Goal: Transaction & Acquisition: Purchase product/service

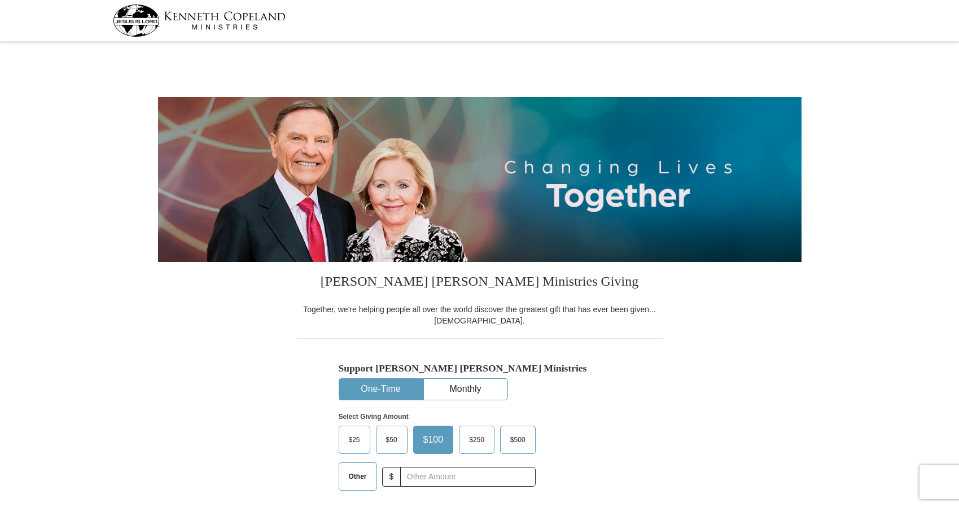
select select "[GEOGRAPHIC_DATA]"
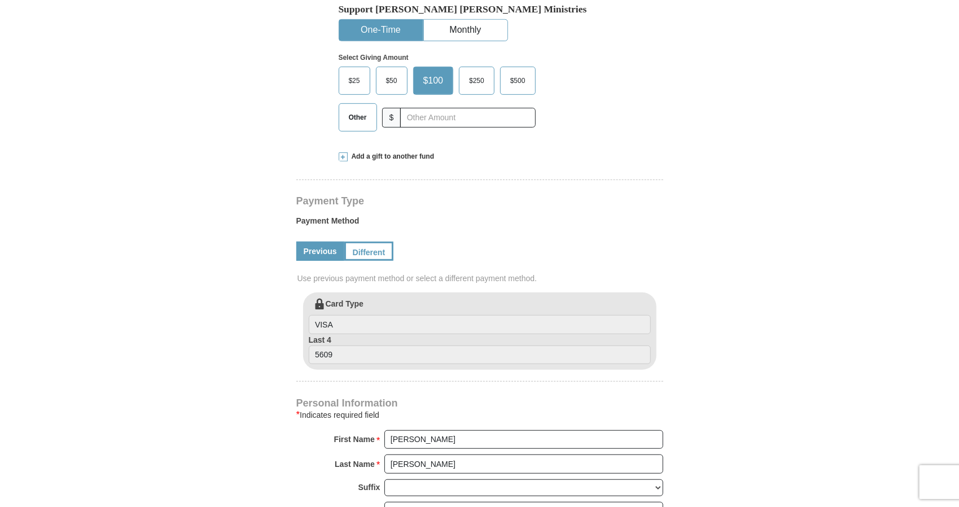
scroll to position [339, 0]
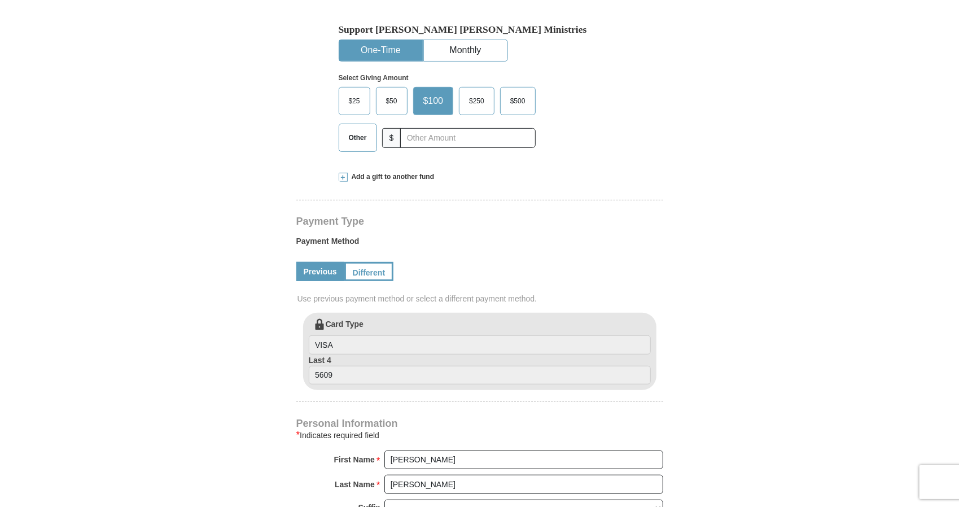
click at [349, 108] on span "$25" at bounding box center [354, 101] width 23 height 17
click at [0, 0] on input "$25" at bounding box center [0, 0] width 0 height 0
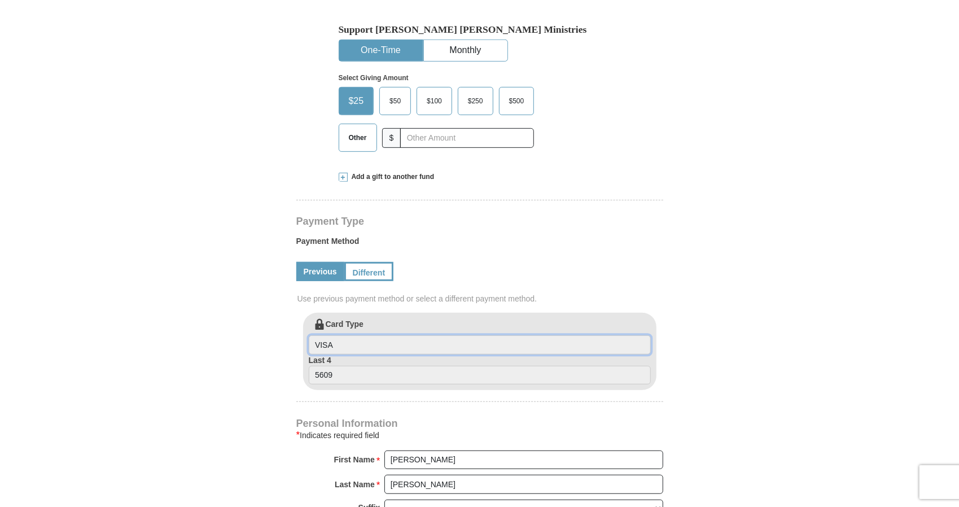
click at [355, 355] on input "VISA" at bounding box center [480, 344] width 342 height 19
drag, startPoint x: 355, startPoint y: 361, endPoint x: 279, endPoint y: 362, distance: 75.7
click at [279, 362] on form "[PERSON_NAME] [PERSON_NAME] Ministries Giving Together, we're helping people al…" at bounding box center [480, 314] width 644 height 1216
click at [379, 281] on link "Different" at bounding box center [367, 271] width 47 height 19
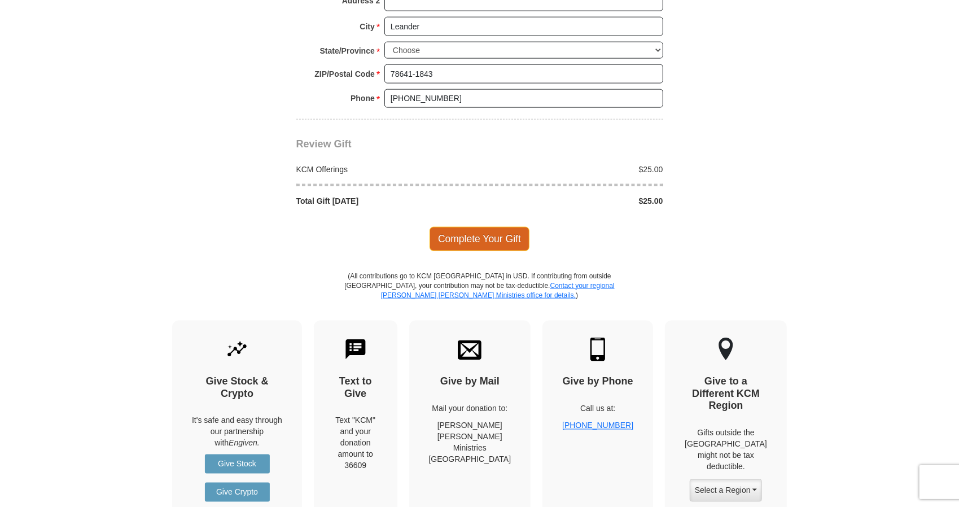
scroll to position [1073, 0]
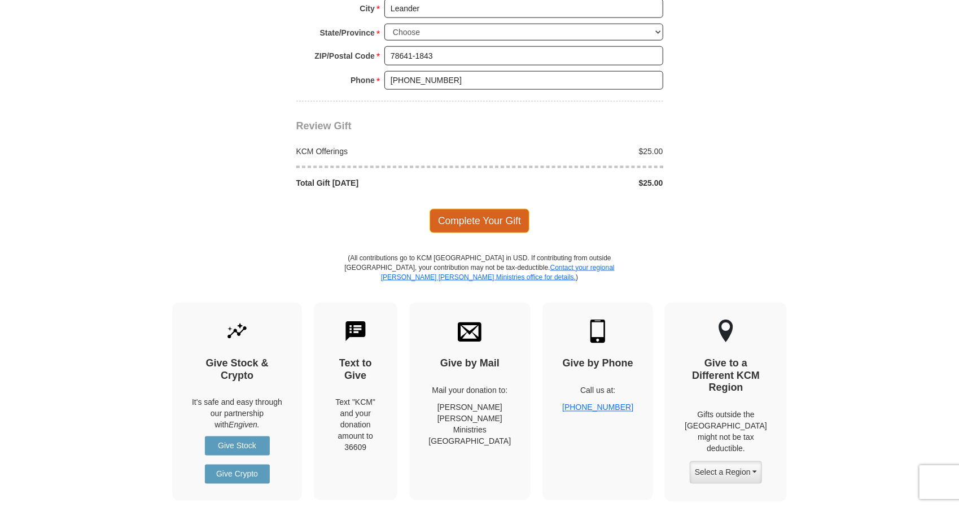
click at [482, 233] on span "Complete Your Gift" at bounding box center [480, 221] width 100 height 24
